Goal: Find specific page/section: Find specific page/section

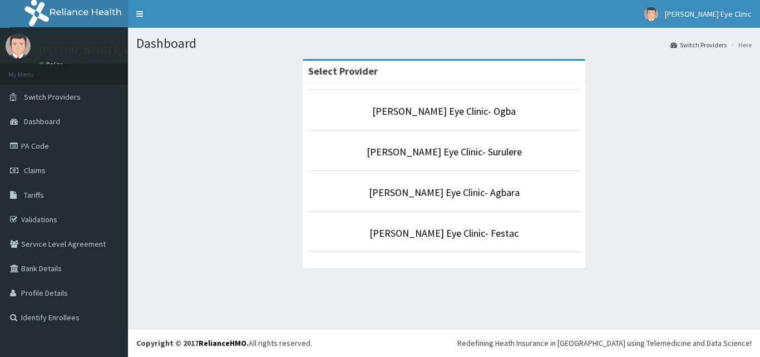
click at [374, 107] on p "[PERSON_NAME] Eye Clinic- Ogba" at bounding box center [443, 111] width 271 height 14
click at [419, 113] on link "[PERSON_NAME] Eye Clinic- Ogba" at bounding box center [444, 111] width 144 height 13
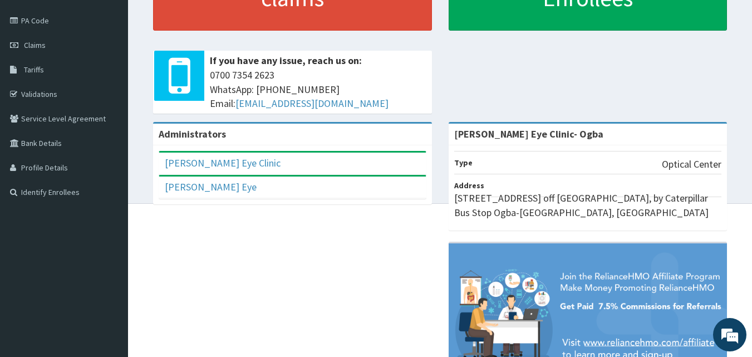
scroll to position [21, 0]
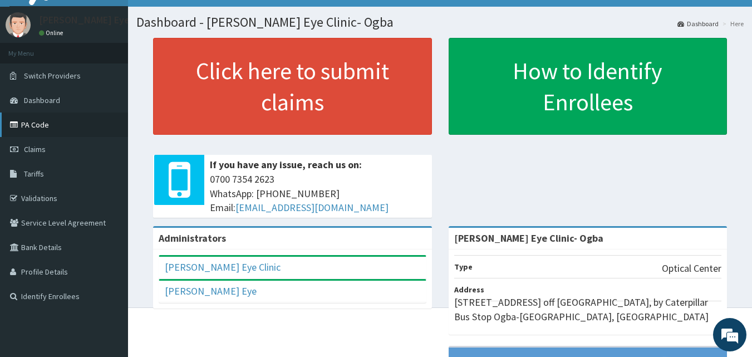
click at [41, 118] on link "PA Code" at bounding box center [64, 124] width 128 height 24
